Goal: Check status

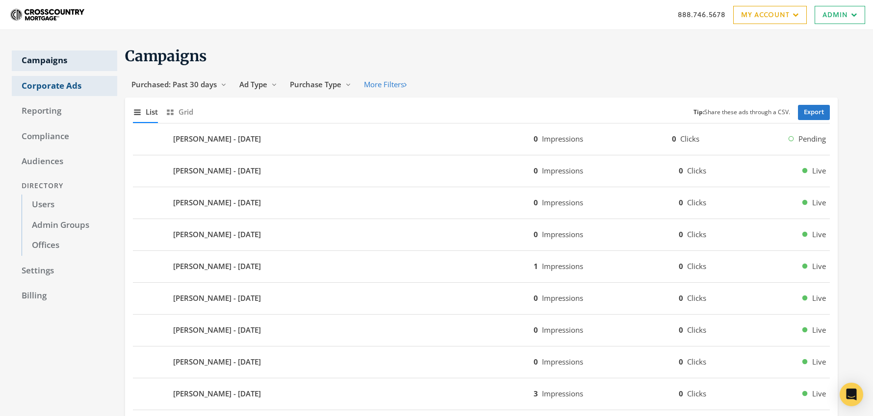
click at [55, 89] on link "Corporate Ads" at bounding box center [64, 86] width 105 height 21
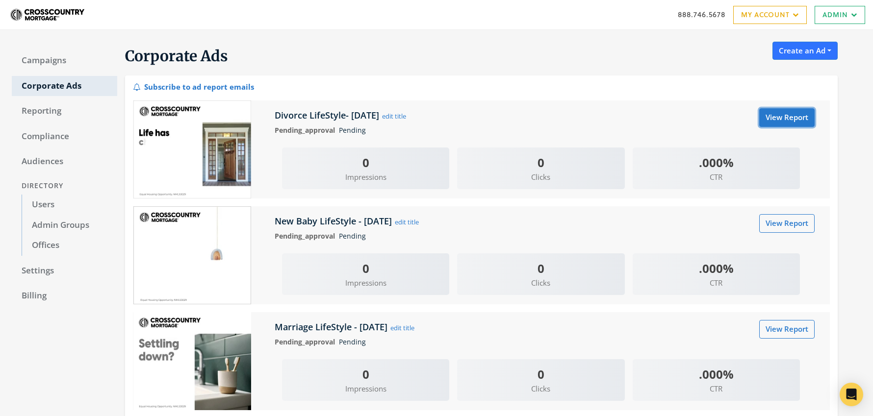
click at [773, 122] on link "View Report" at bounding box center [786, 117] width 55 height 18
click at [768, 228] on link "View Report" at bounding box center [786, 223] width 55 height 18
